Goal: Task Accomplishment & Management: Complete application form

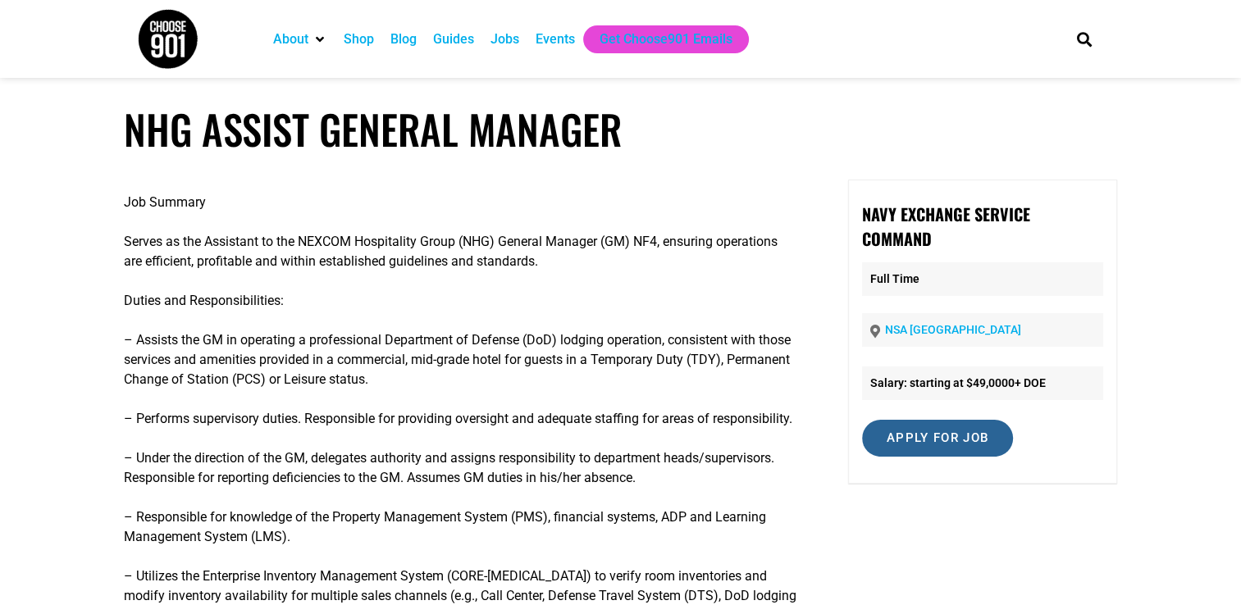
click at [929, 438] on input "Apply for job" at bounding box center [937, 438] width 151 height 37
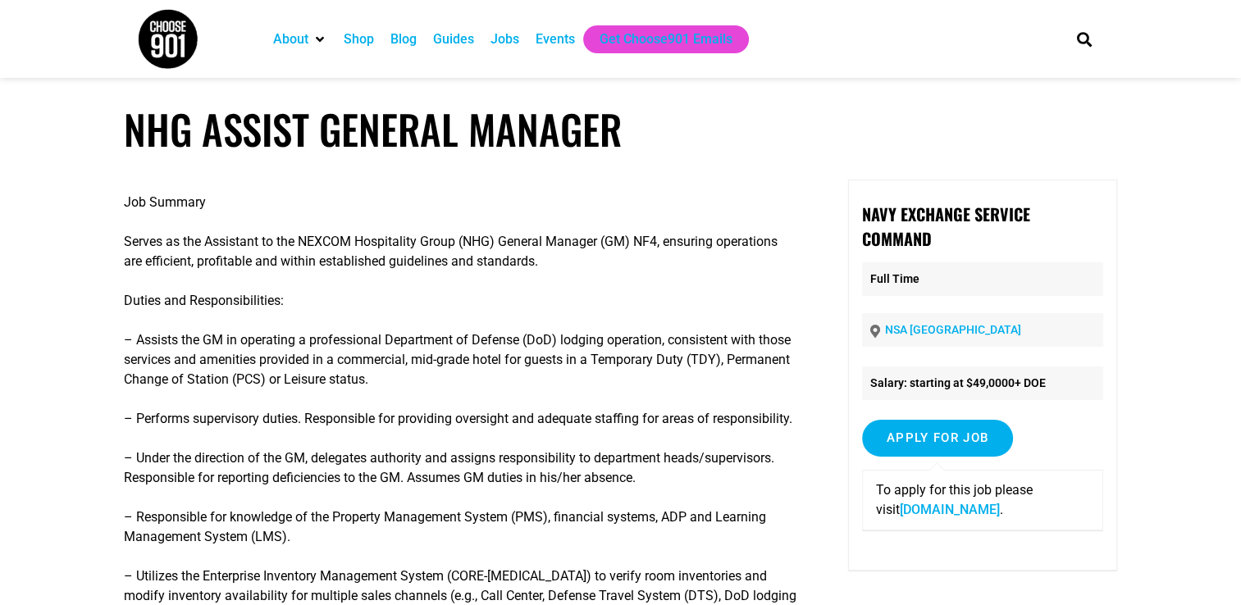
click at [915, 514] on link "www.mynavyexchange.com" at bounding box center [950, 510] width 100 height 16
